Goal: Information Seeking & Learning: Learn about a topic

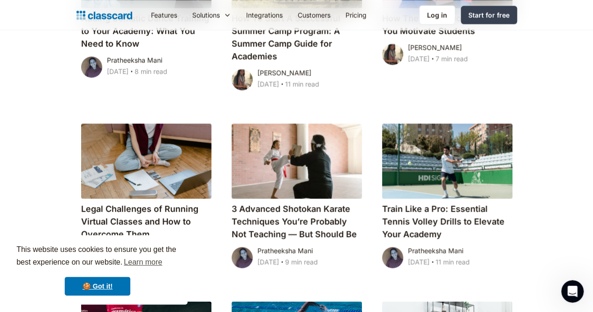
scroll to position [930, 0]
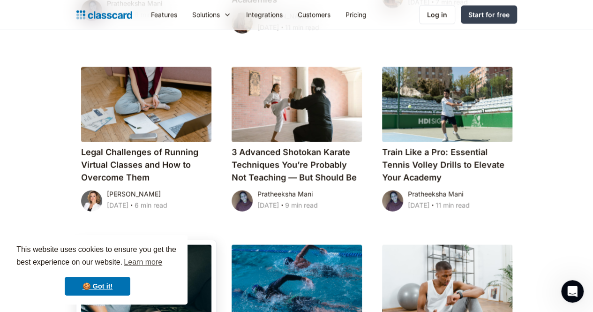
click at [116, 245] on div at bounding box center [146, 282] width 130 height 75
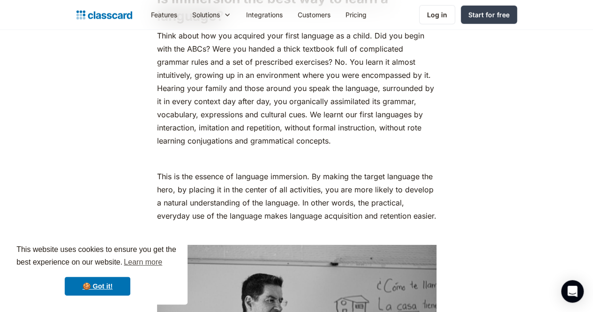
scroll to position [1429, 0]
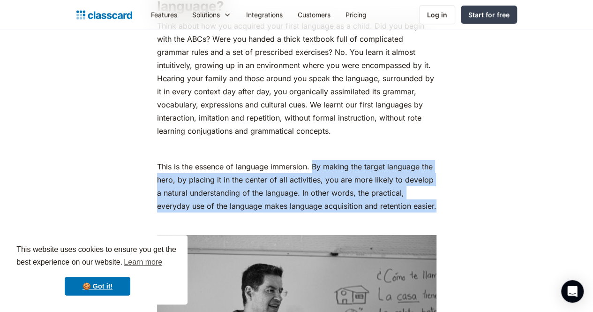
drag, startPoint x: 307, startPoint y: 137, endPoint x: 399, endPoint y: 170, distance: 98.5
click at [399, 170] on p "This is the essence of language immersion. By making the target language the he…" at bounding box center [296, 186] width 279 height 53
copy p "By making the target language the hero, by placing it in the center of all acti…"
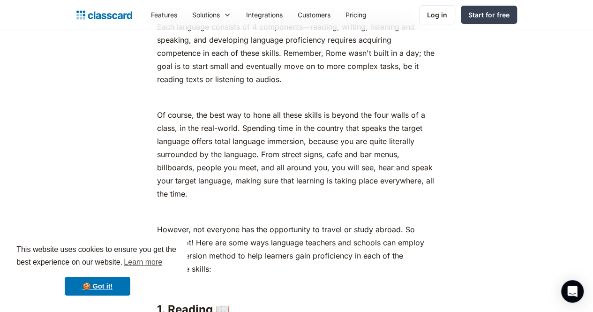
scroll to position [3550, 0]
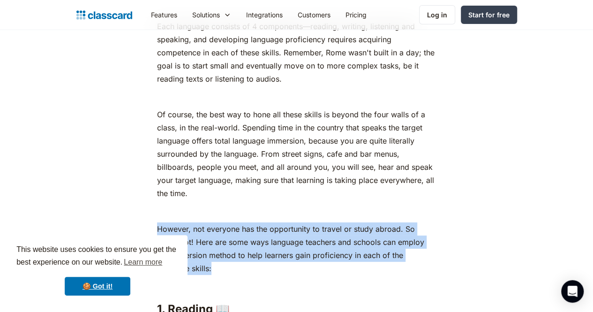
drag, startPoint x: 152, startPoint y: 180, endPoint x: 451, endPoint y: 202, distance: 300.3
copy p "However, not everyone has the opportunity to travel or study abroad. So worry n…"
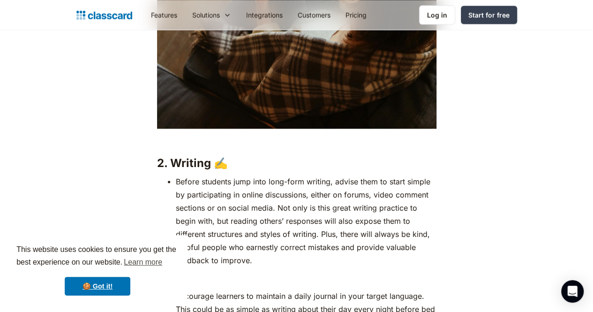
scroll to position [1436, 0]
